Goal: Transaction & Acquisition: Book appointment/travel/reservation

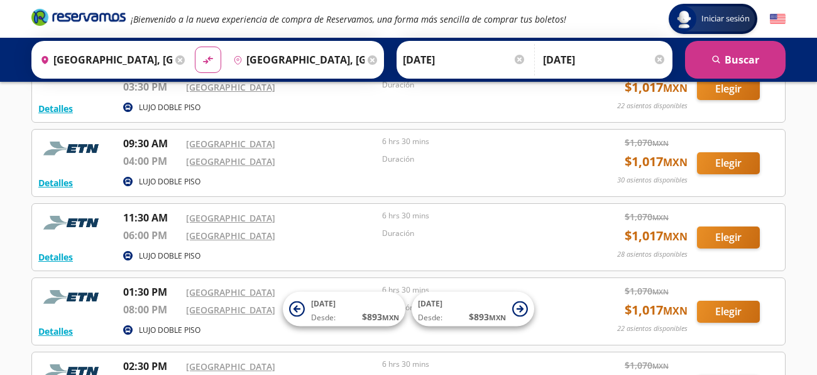
scroll to position [327, 0]
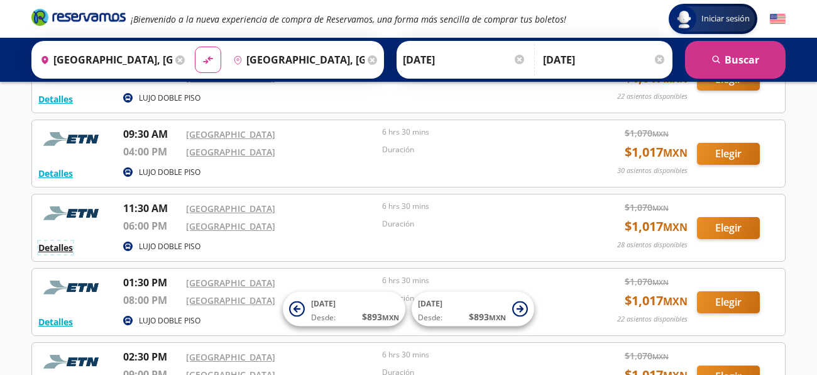
click at [40, 248] on button "Detalles" at bounding box center [55, 247] width 35 height 13
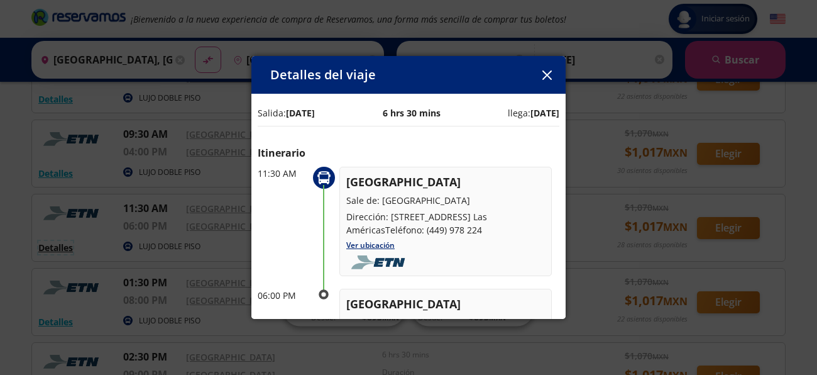
scroll to position [0, 0]
click at [553, 74] on button "button" at bounding box center [546, 74] width 19 height 19
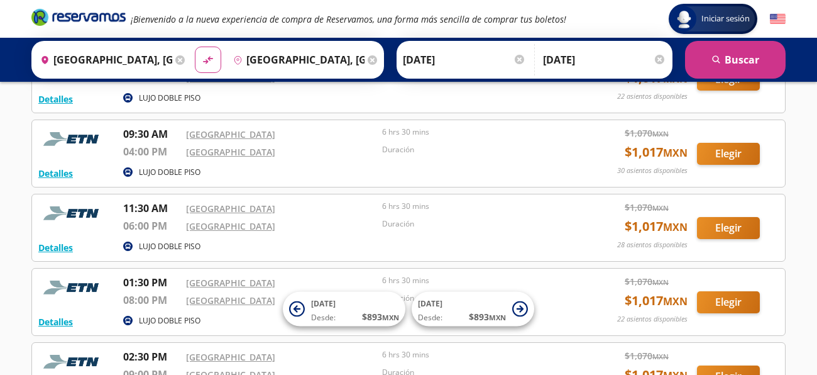
click at [165, 319] on p "LUJO DOBLE PISO" at bounding box center [170, 320] width 62 height 11
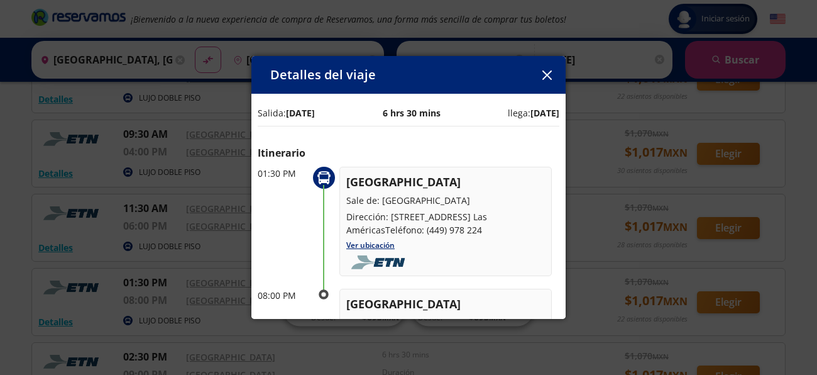
click at [550, 72] on icon "button" at bounding box center [546, 74] width 9 height 9
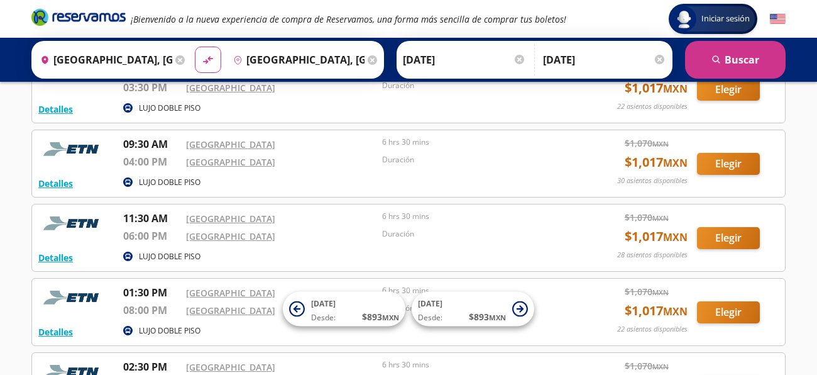
scroll to position [320, 0]
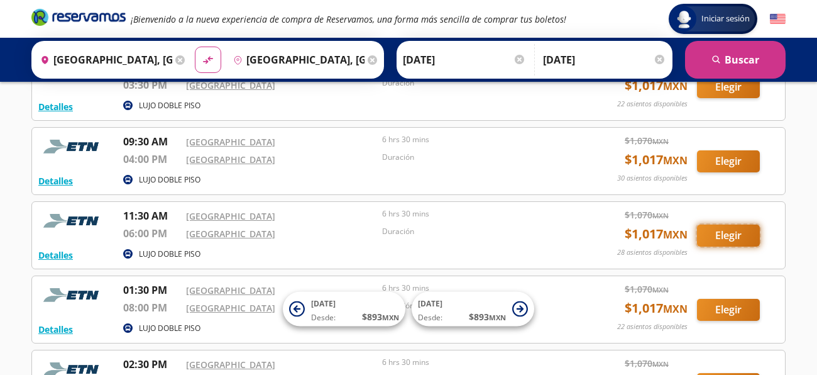
click at [739, 238] on button "Elegir" at bounding box center [728, 235] width 63 height 22
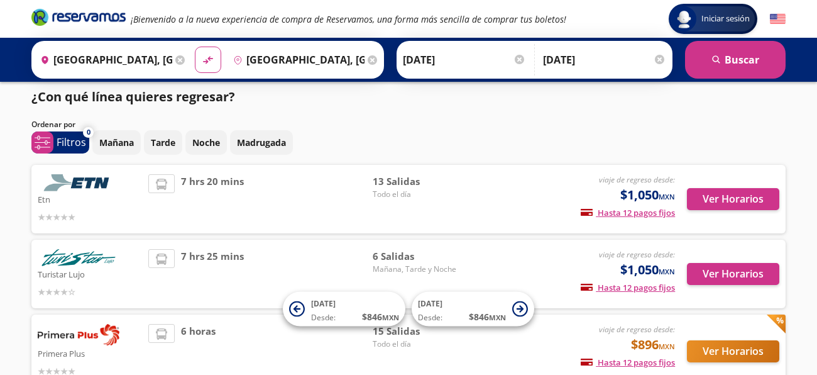
scroll to position [9, 0]
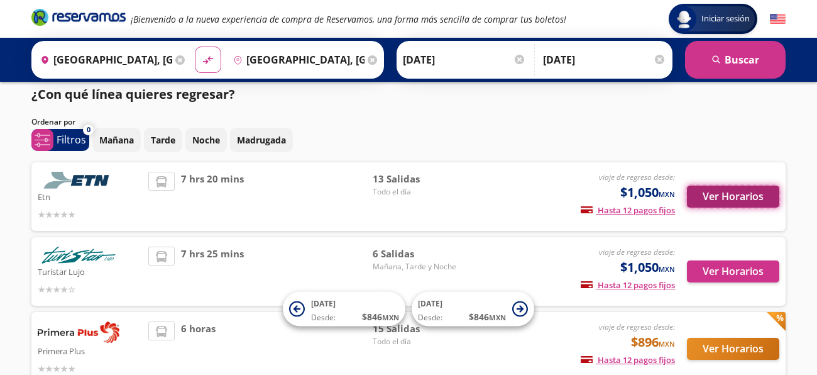
click at [732, 201] on button "Ver Horarios" at bounding box center [733, 196] width 92 height 22
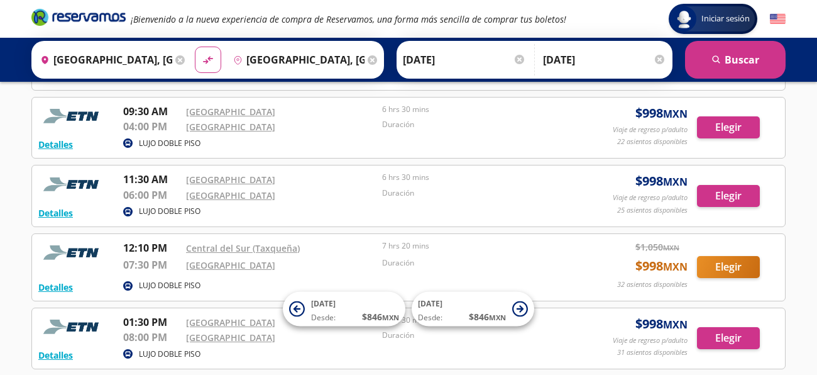
scroll to position [336, 0]
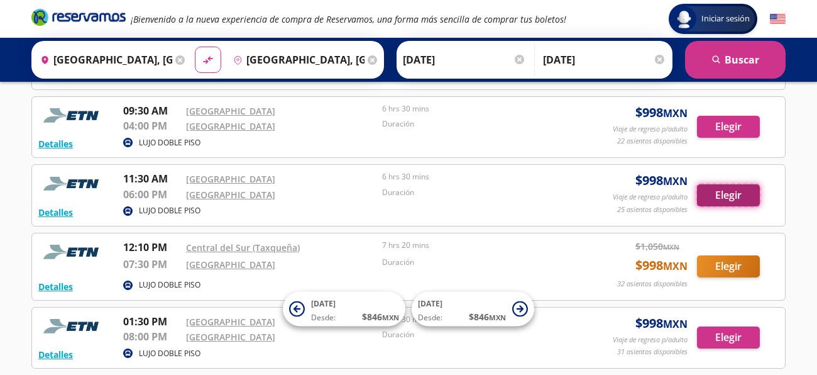
click at [713, 187] on button "Elegir" at bounding box center [728, 195] width 63 height 22
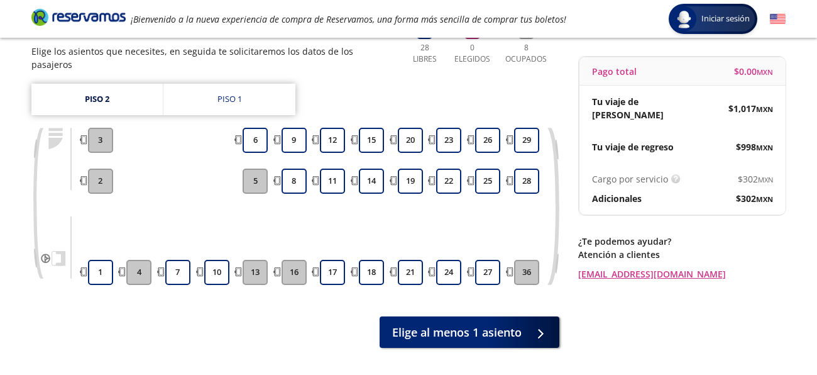
scroll to position [110, 0]
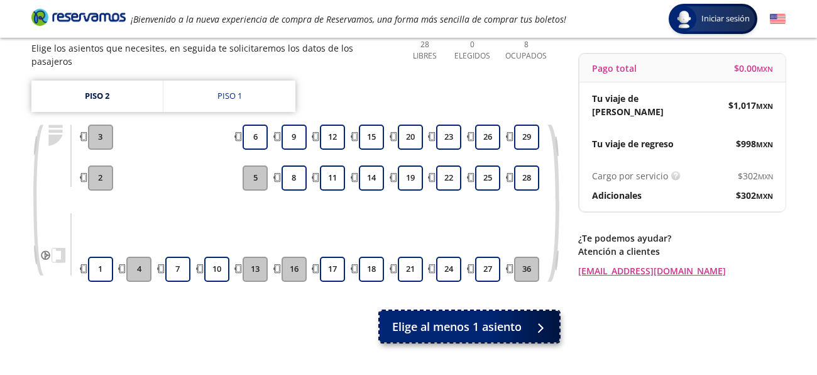
click at [546, 319] on div at bounding box center [537, 327] width 19 height 16
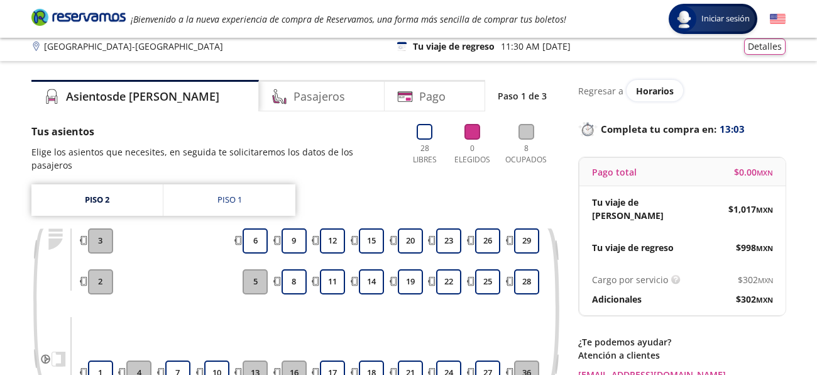
scroll to position [0, 0]
